Goal: Information Seeking & Learning: Understand process/instructions

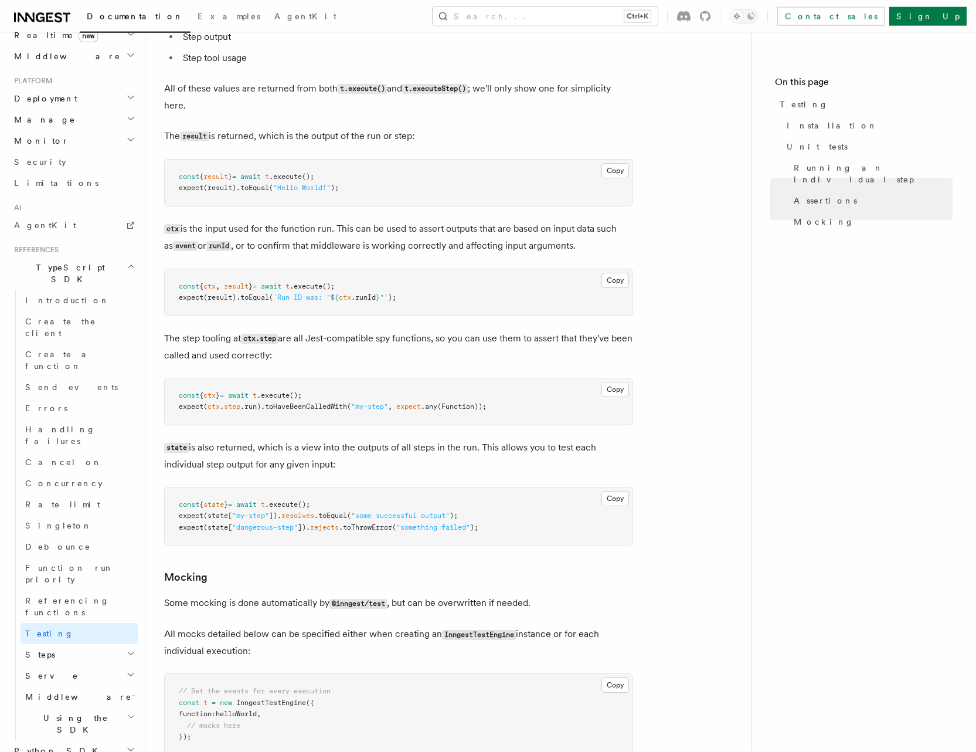
scroll to position [1436, 0]
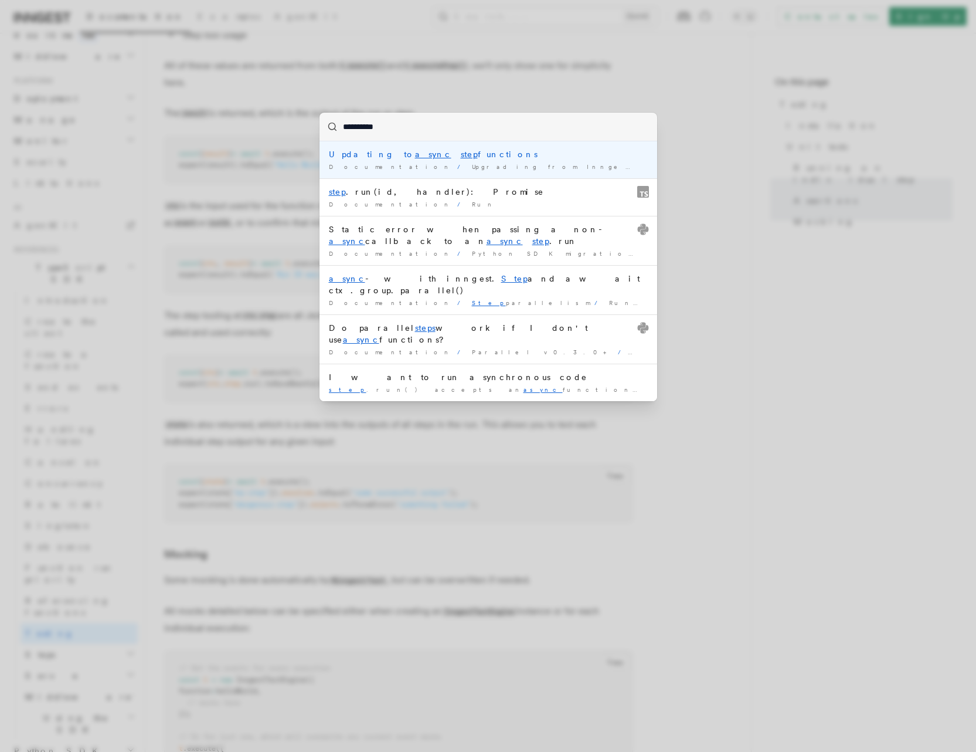
type input "**********"
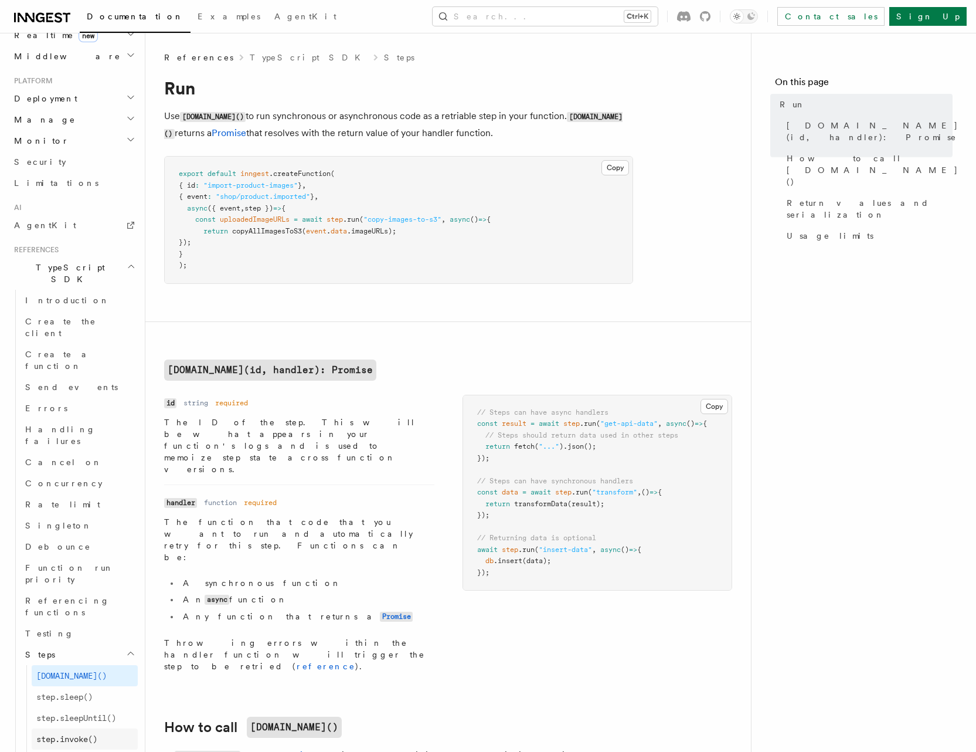
click at [65, 728] on link "step.invoke()" at bounding box center [85, 738] width 106 height 21
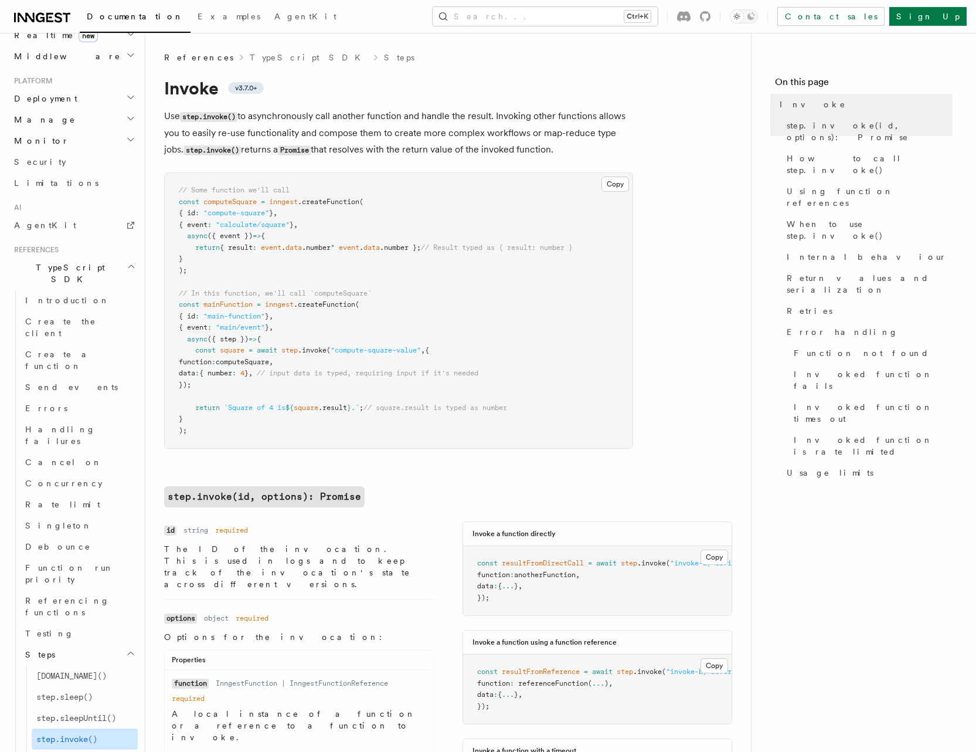
click at [53, 734] on span "step.invoke()" at bounding box center [66, 738] width 61 height 9
click at [62, 671] on span "[DOMAIN_NAME]()" at bounding box center [71, 675] width 70 height 9
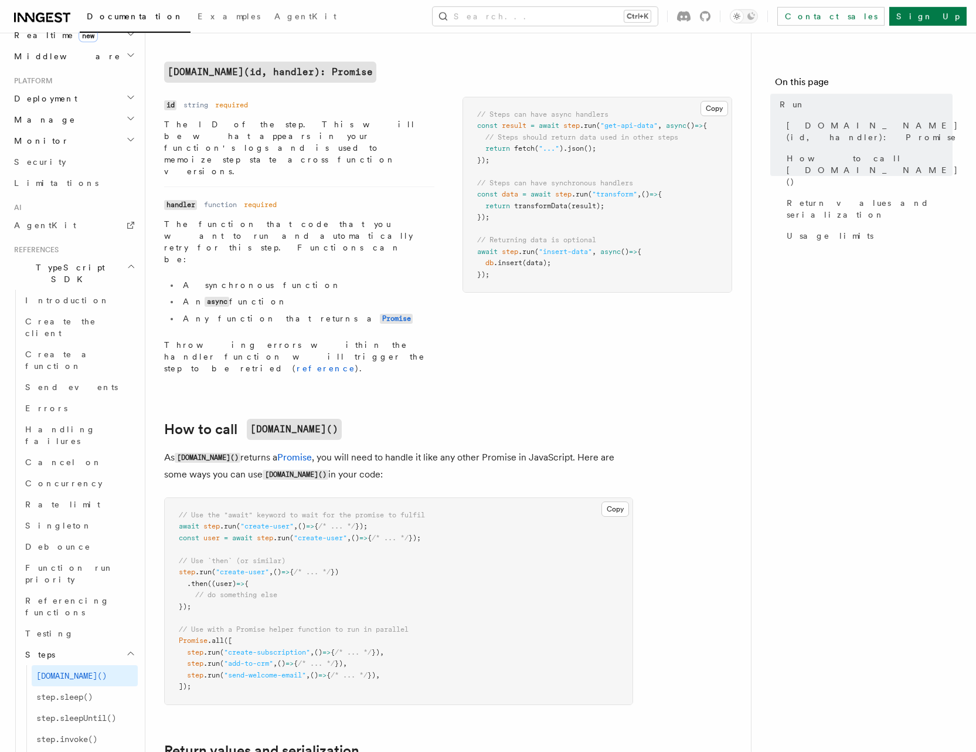
scroll to position [299, 0]
click at [376, 321] on article "References TypeScript SDK Steps Run Use [DOMAIN_NAME]() to run synchronous or a…" at bounding box center [448, 504] width 568 height 1502
